Goal: Information Seeking & Learning: Learn about a topic

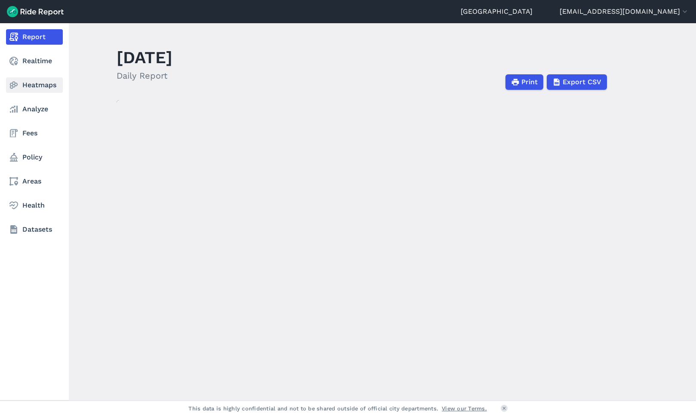
click at [20, 83] on link "Heatmaps" at bounding box center [34, 84] width 57 height 15
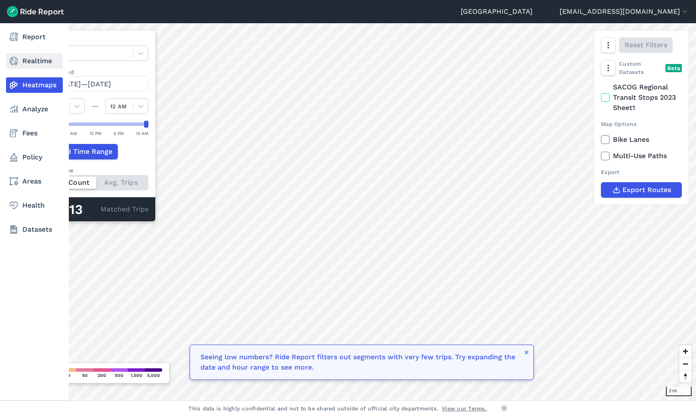
click at [23, 61] on link "Realtime" at bounding box center [34, 60] width 57 height 15
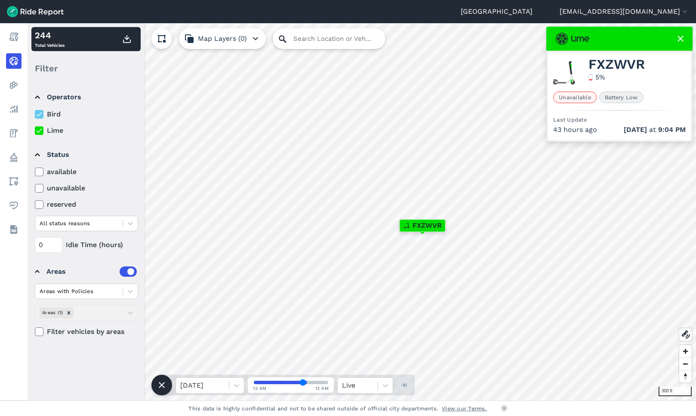
click at [285, 44] on icon at bounding box center [282, 39] width 10 height 10
click at [304, 38] on input "Search Location or Vehicles" at bounding box center [329, 38] width 113 height 21
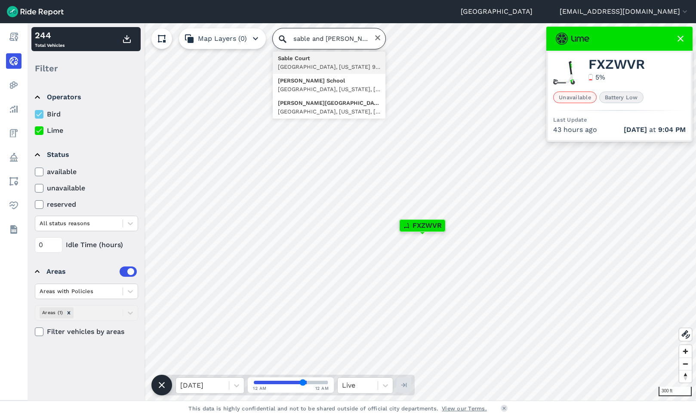
click at [301, 36] on input "sable and [PERSON_NAME]" at bounding box center [329, 38] width 113 height 21
click at [294, 36] on input "sable and [PERSON_NAME]" at bounding box center [329, 38] width 113 height 21
click at [297, 37] on input "sable and [PERSON_NAME]" at bounding box center [329, 38] width 113 height 21
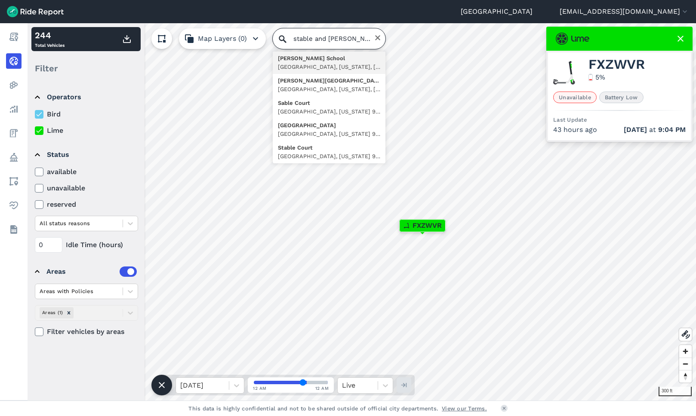
drag, startPoint x: 339, startPoint y: 39, endPoint x: 381, endPoint y: 42, distance: 42.3
click at [381, 42] on input "stable and [PERSON_NAME]" at bounding box center [329, 38] width 113 height 21
type input "stable"
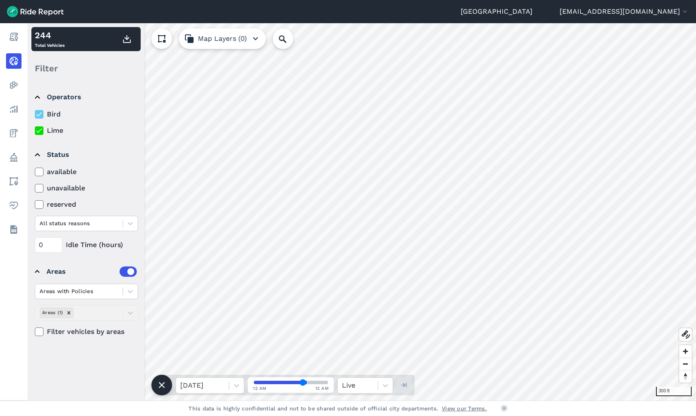
click at [56, 192] on label "unavailable" at bounding box center [86, 188] width 103 height 10
click at [35, 189] on input "unavailable" at bounding box center [35, 186] width 0 height 6
click at [56, 192] on label "unavailable" at bounding box center [86, 188] width 103 height 10
click at [35, 189] on input "unavailable" at bounding box center [35, 186] width 0 height 6
click at [301, 378] on div "12 AM 12 AM" at bounding box center [291, 385] width 86 height 15
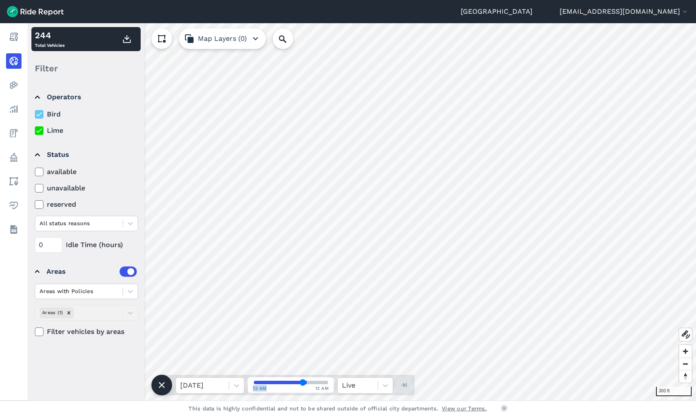
drag, startPoint x: 309, startPoint y: 384, endPoint x: 282, endPoint y: 387, distance: 27.3
click at [282, 387] on div "12 AM 12 AM" at bounding box center [291, 385] width 86 height 15
drag, startPoint x: 282, startPoint y: 387, endPoint x: 299, endPoint y: 381, distance: 18.5
click at [299, 381] on input "range" at bounding box center [291, 382] width 74 height 3
click at [282, 388] on div "12 AM 12 AM" at bounding box center [291, 388] width 76 height 6
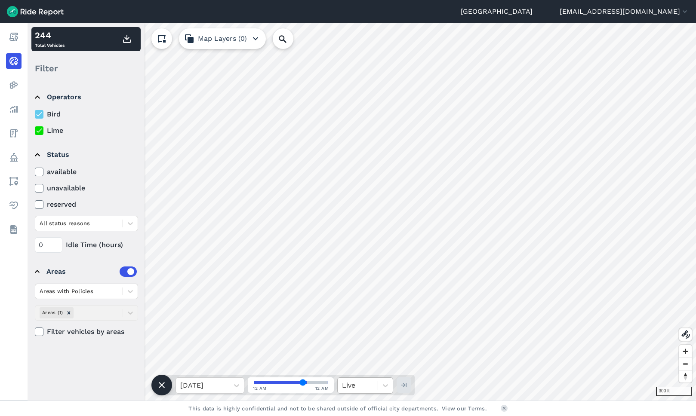
drag, startPoint x: 301, startPoint y: 383, endPoint x: 347, endPoint y: 389, distance: 46.0
click at [328, 384] on input "range" at bounding box center [291, 382] width 74 height 3
type input "65"
click at [375, 385] on div "Live" at bounding box center [358, 385] width 40 height 15
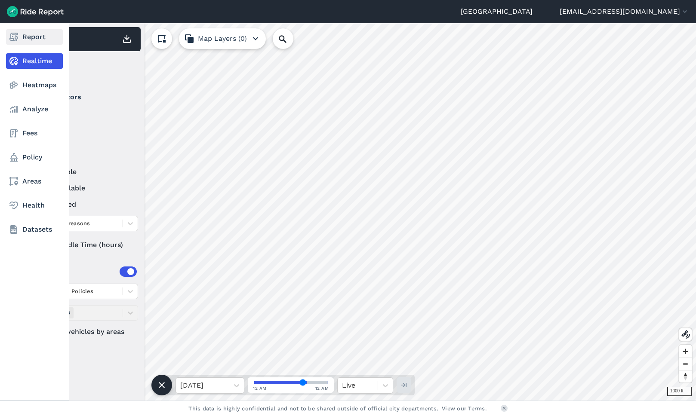
click at [49, 40] on link "Report" at bounding box center [34, 36] width 57 height 15
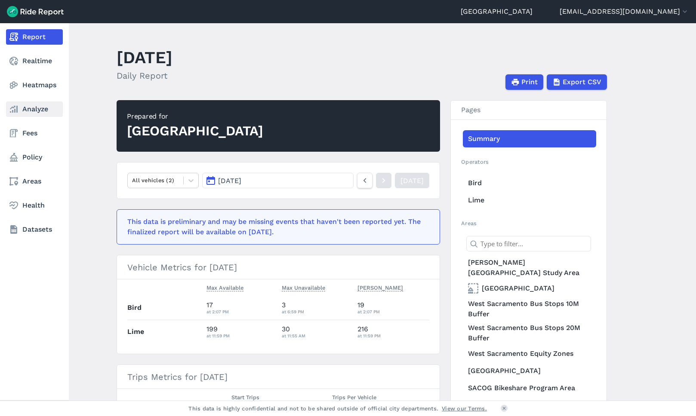
click at [32, 107] on link "Analyze" at bounding box center [34, 108] width 57 height 15
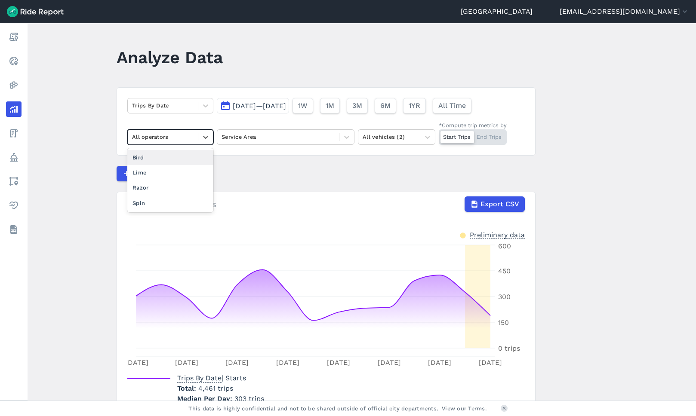
click at [175, 138] on div at bounding box center [162, 137] width 61 height 10
drag, startPoint x: 430, startPoint y: 140, endPoint x: 420, endPoint y: 140, distance: 9.9
click at [430, 140] on icon at bounding box center [427, 137] width 9 height 9
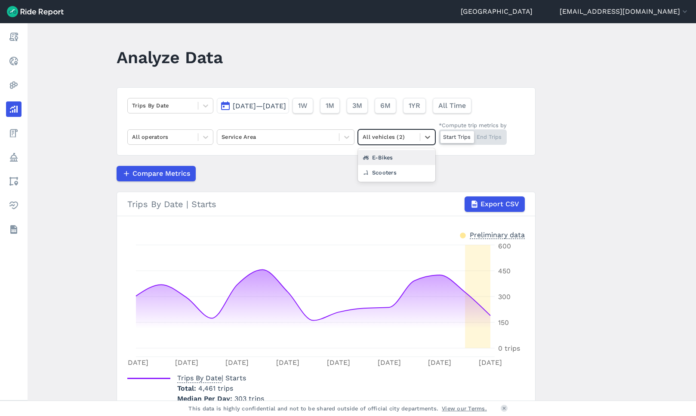
click at [399, 163] on div "E-Bikes" at bounding box center [396, 157] width 77 height 15
